Goal: Task Accomplishment & Management: Complete application form

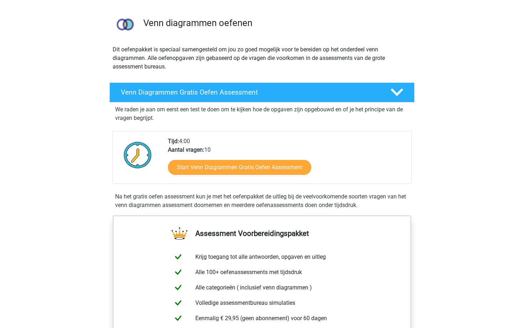
scroll to position [65, 0]
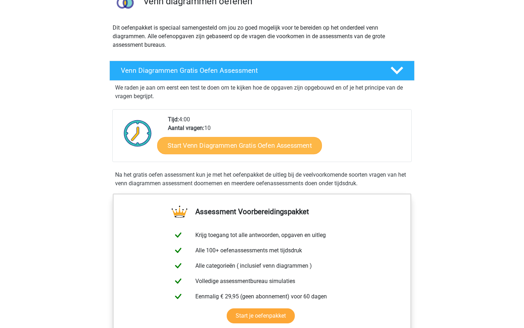
click at [214, 148] on link "Start Venn Diagrammen Gratis Oefen Assessment" at bounding box center [239, 145] width 165 height 17
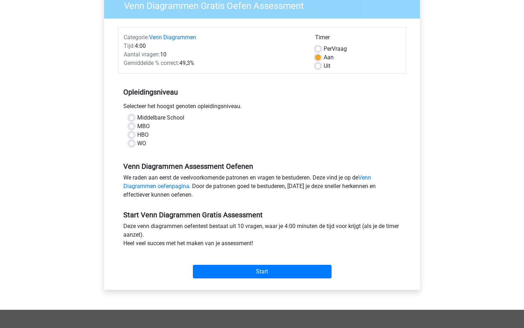
scroll to position [67, 0]
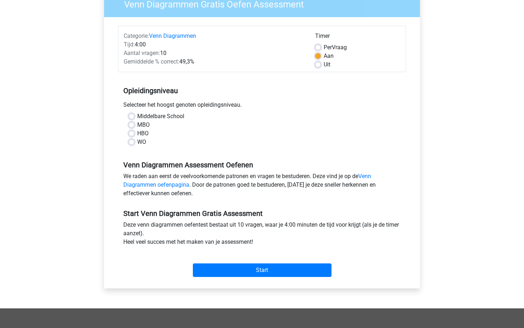
click at [136, 125] on div "MBO" at bounding box center [262, 124] width 267 height 9
click at [137, 125] on label "MBO" at bounding box center [143, 124] width 12 height 9
click at [133, 125] on input "MBO" at bounding box center [132, 123] width 6 height 7
radio input "true"
click at [244, 264] on input "Start" at bounding box center [262, 270] width 139 height 14
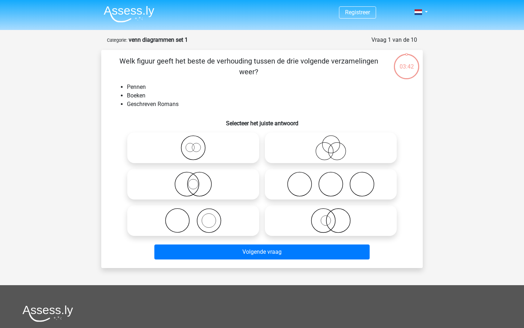
click at [177, 137] on icon at bounding box center [193, 147] width 126 height 25
click at [193, 139] on input "radio" at bounding box center [195, 141] width 5 height 5
radio input "true"
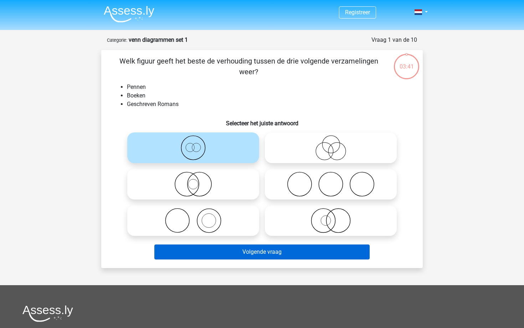
click at [219, 248] on button "Volgende vraag" at bounding box center [262, 251] width 216 height 15
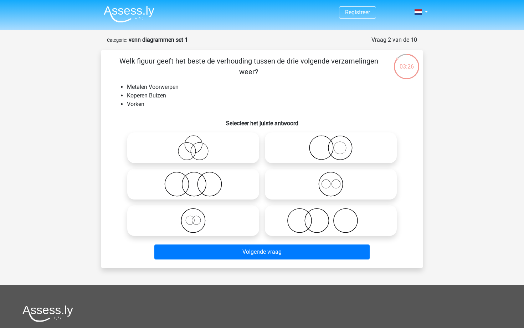
click at [334, 186] on icon at bounding box center [331, 183] width 126 height 25
click at [334, 180] on input "radio" at bounding box center [333, 178] width 5 height 5
radio input "true"
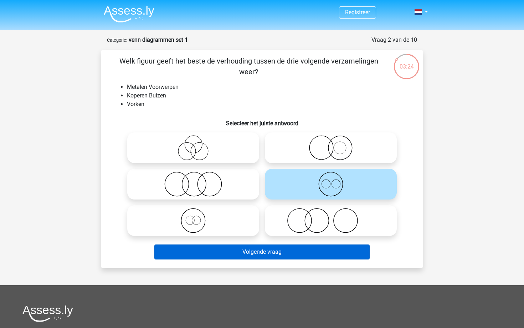
click at [296, 251] on button "Volgende vraag" at bounding box center [262, 251] width 216 height 15
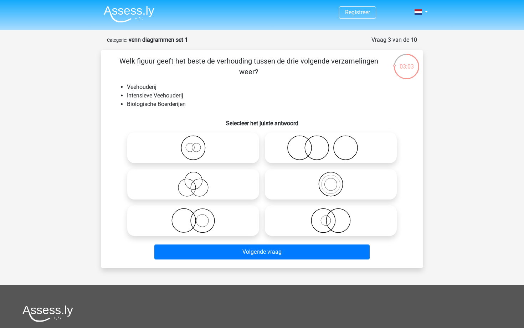
click at [184, 179] on icon at bounding box center [193, 183] width 126 height 25
click at [193, 179] on input "radio" at bounding box center [195, 178] width 5 height 5
radio input "true"
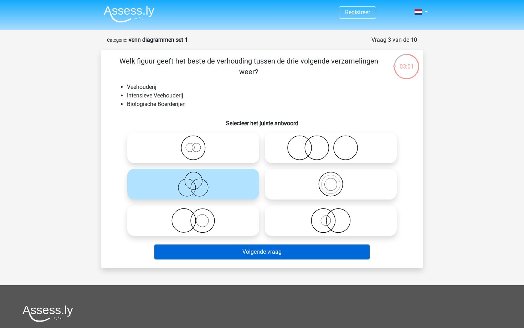
click at [194, 256] on button "Volgende vraag" at bounding box center [262, 251] width 216 height 15
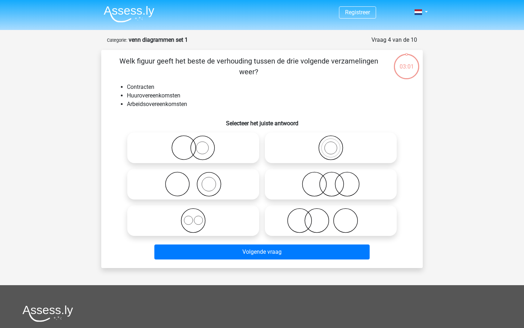
scroll to position [36, 0]
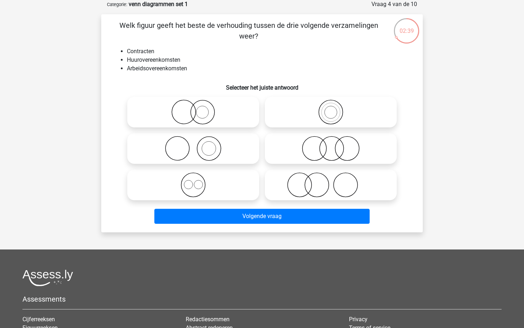
click at [308, 119] on icon at bounding box center [331, 111] width 126 height 25
click at [331, 108] on input "radio" at bounding box center [333, 106] width 5 height 5
radio input "true"
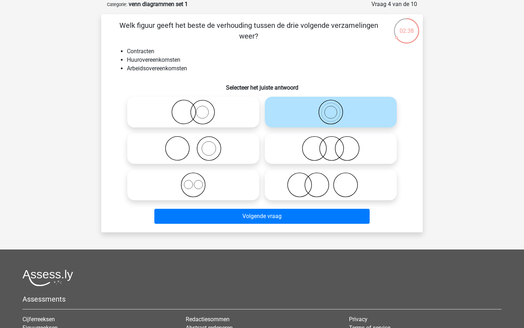
click at [334, 139] on icon at bounding box center [331, 148] width 126 height 25
click at [334, 140] on input "radio" at bounding box center [333, 142] width 5 height 5
radio input "true"
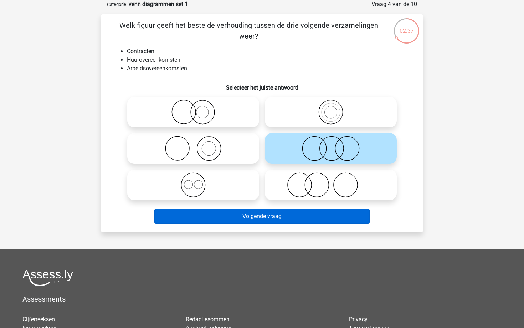
click at [300, 214] on button "Volgende vraag" at bounding box center [262, 216] width 216 height 15
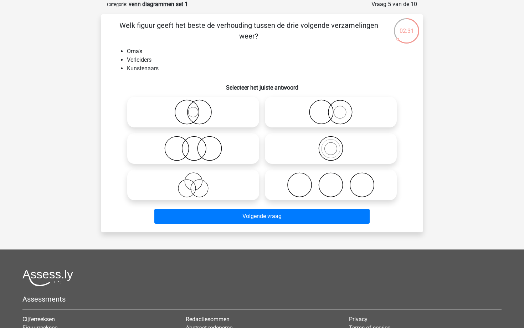
click at [297, 182] on icon at bounding box center [331, 184] width 126 height 25
click at [331, 181] on input "radio" at bounding box center [333, 178] width 5 height 5
radio input "true"
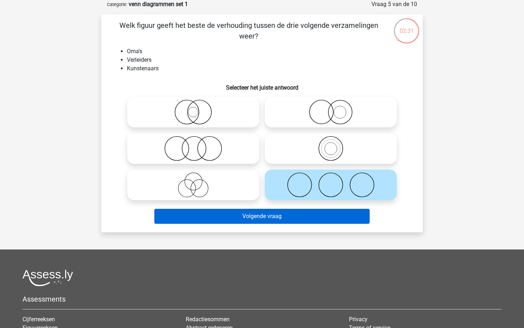
click at [299, 222] on button "Volgende vraag" at bounding box center [262, 216] width 216 height 15
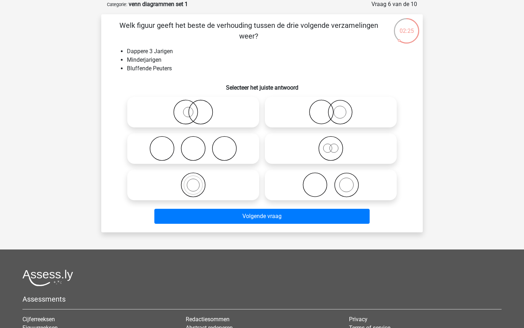
click at [212, 153] on icon at bounding box center [193, 148] width 126 height 25
click at [198, 145] on input "radio" at bounding box center [195, 142] width 5 height 5
radio input "true"
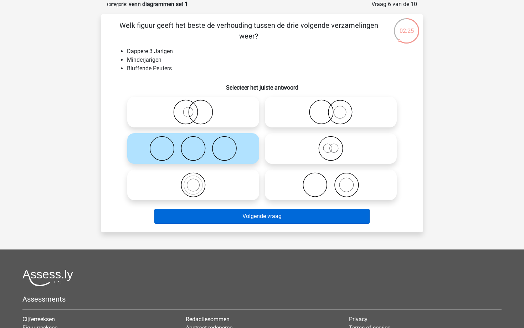
click at [255, 222] on button "Volgende vraag" at bounding box center [262, 216] width 216 height 15
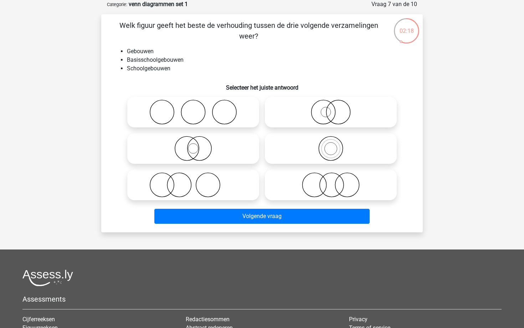
click at [329, 146] on icon at bounding box center [331, 148] width 126 height 25
click at [331, 145] on input "radio" at bounding box center [333, 142] width 5 height 5
radio input "true"
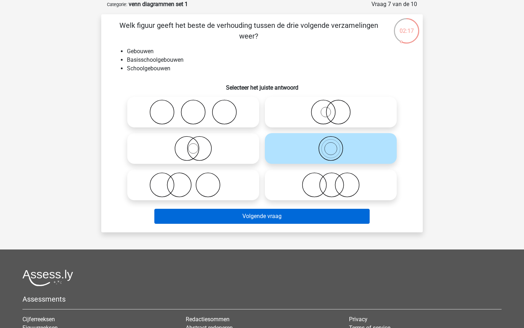
click at [317, 220] on button "Volgende vraag" at bounding box center [262, 216] width 216 height 15
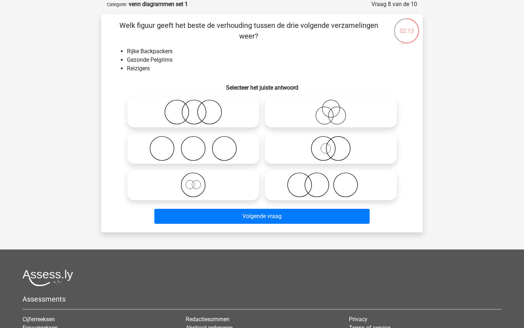
click at [179, 140] on icon at bounding box center [193, 148] width 126 height 25
click at [193, 140] on input "radio" at bounding box center [195, 142] width 5 height 5
radio input "true"
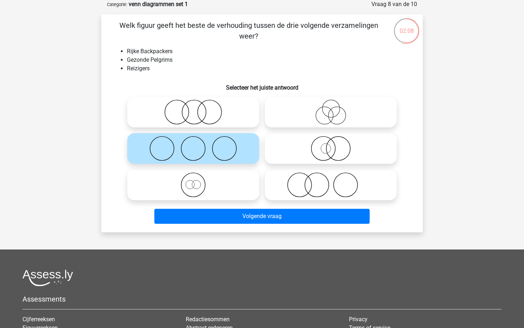
click at [223, 190] on icon at bounding box center [193, 184] width 126 height 25
click at [198, 181] on input "radio" at bounding box center [195, 178] width 5 height 5
radio input "true"
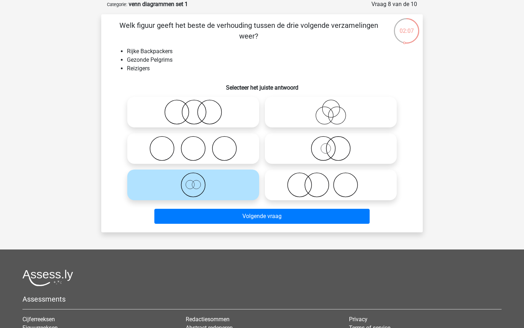
click at [216, 147] on icon at bounding box center [193, 148] width 126 height 25
click at [198, 145] on input "radio" at bounding box center [195, 142] width 5 height 5
radio input "true"
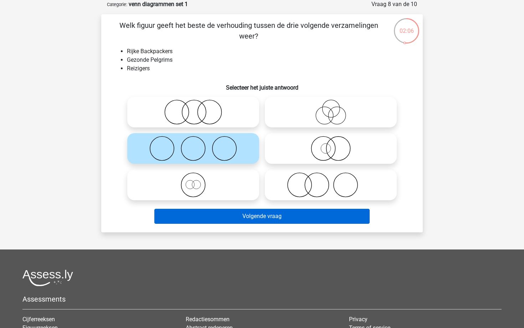
click at [243, 219] on button "Volgende vraag" at bounding box center [262, 216] width 216 height 15
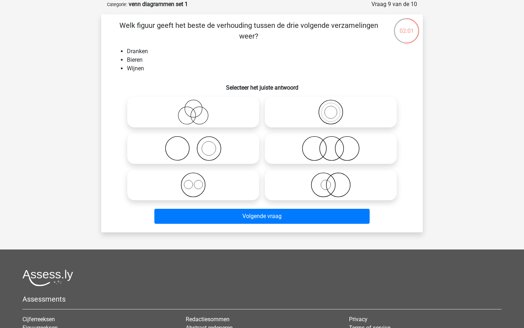
click at [301, 137] on icon at bounding box center [331, 148] width 126 height 25
click at [331, 140] on input "radio" at bounding box center [333, 142] width 5 height 5
radio input "true"
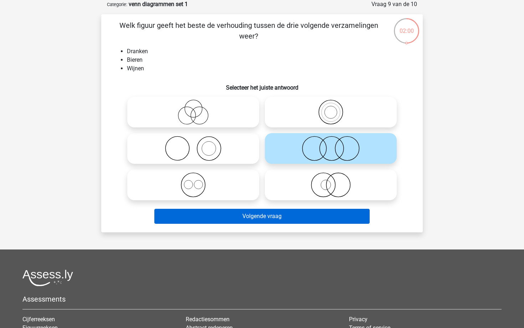
click at [289, 209] on button "Volgende vraag" at bounding box center [262, 216] width 216 height 15
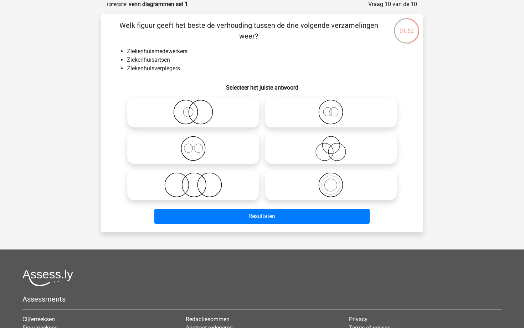
click at [312, 143] on icon at bounding box center [331, 148] width 126 height 25
click at [331, 143] on input "radio" at bounding box center [333, 142] width 5 height 5
radio input "true"
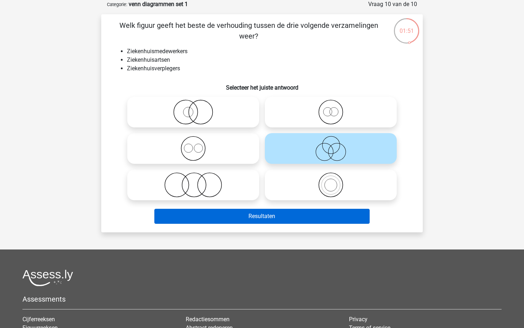
click at [292, 215] on button "Resultaten" at bounding box center [262, 216] width 216 height 15
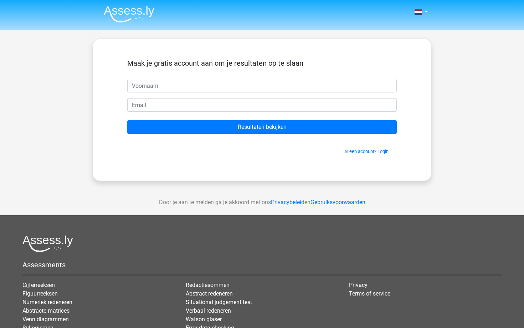
click at [247, 135] on form "Maak je gratis account aan om je resultaten op te slaan Resultaten bekijken Al …" at bounding box center [262, 107] width 270 height 96
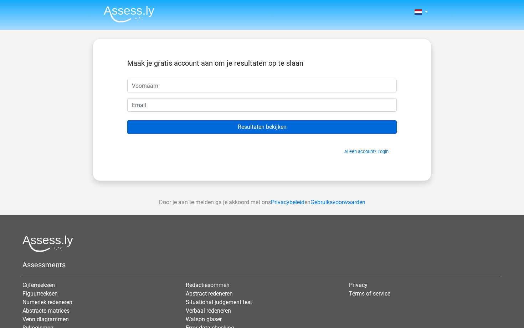
click at [246, 122] on input "Resultaten bekijken" at bounding box center [262, 127] width 270 height 14
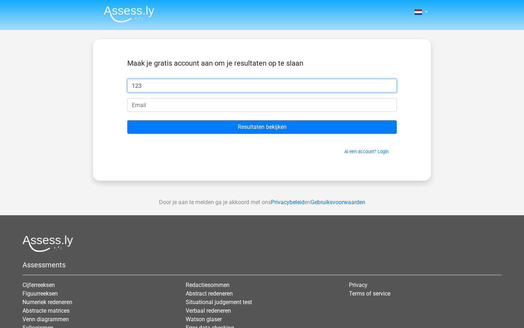
type input "123"
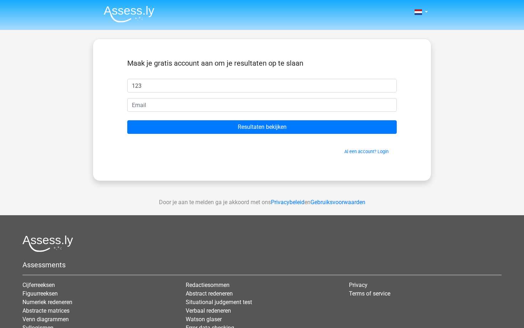
click at [191, 96] on form "Maak je gratis account aan om je resultaten op te slaan 123 Resultaten bekijken…" at bounding box center [262, 107] width 270 height 96
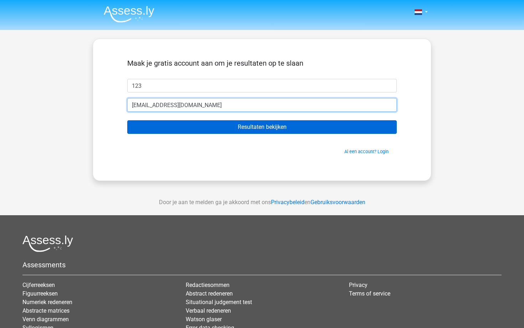
type input "[EMAIL_ADDRESS][DOMAIN_NAME]"
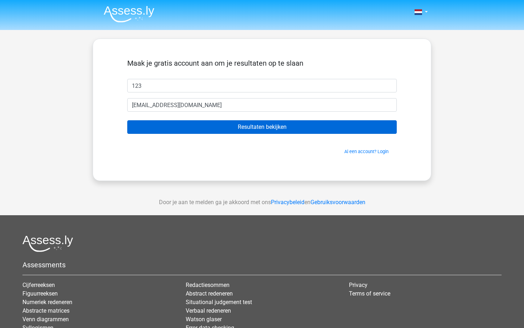
click at [194, 124] on input "Resultaten bekijken" at bounding box center [262, 127] width 270 height 14
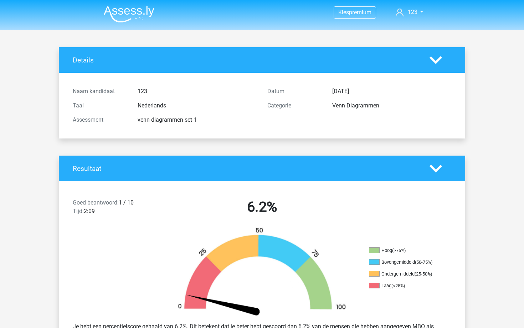
click at [236, 157] on div "Resultaat" at bounding box center [262, 168] width 406 height 26
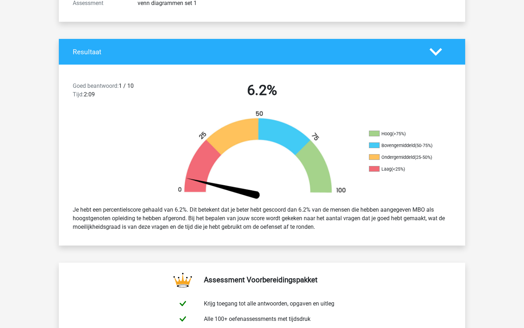
scroll to position [111, 0]
